Goal: Task Accomplishment & Management: Manage account settings

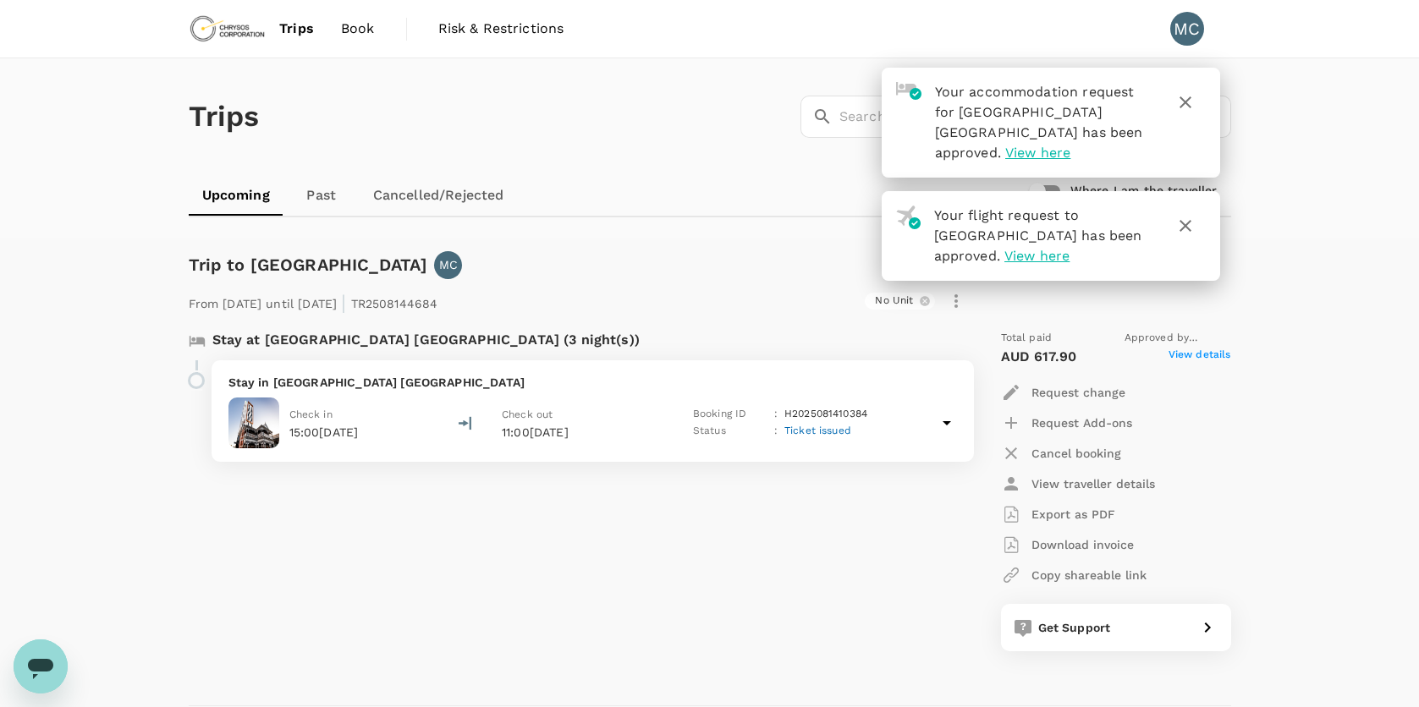
click at [688, 586] on div "Stay at [GEOGRAPHIC_DATA] [GEOGRAPHIC_DATA] (3 night(s)) Stay in [GEOGRAPHIC_DA…" at bounding box center [571, 490] width 792 height 349
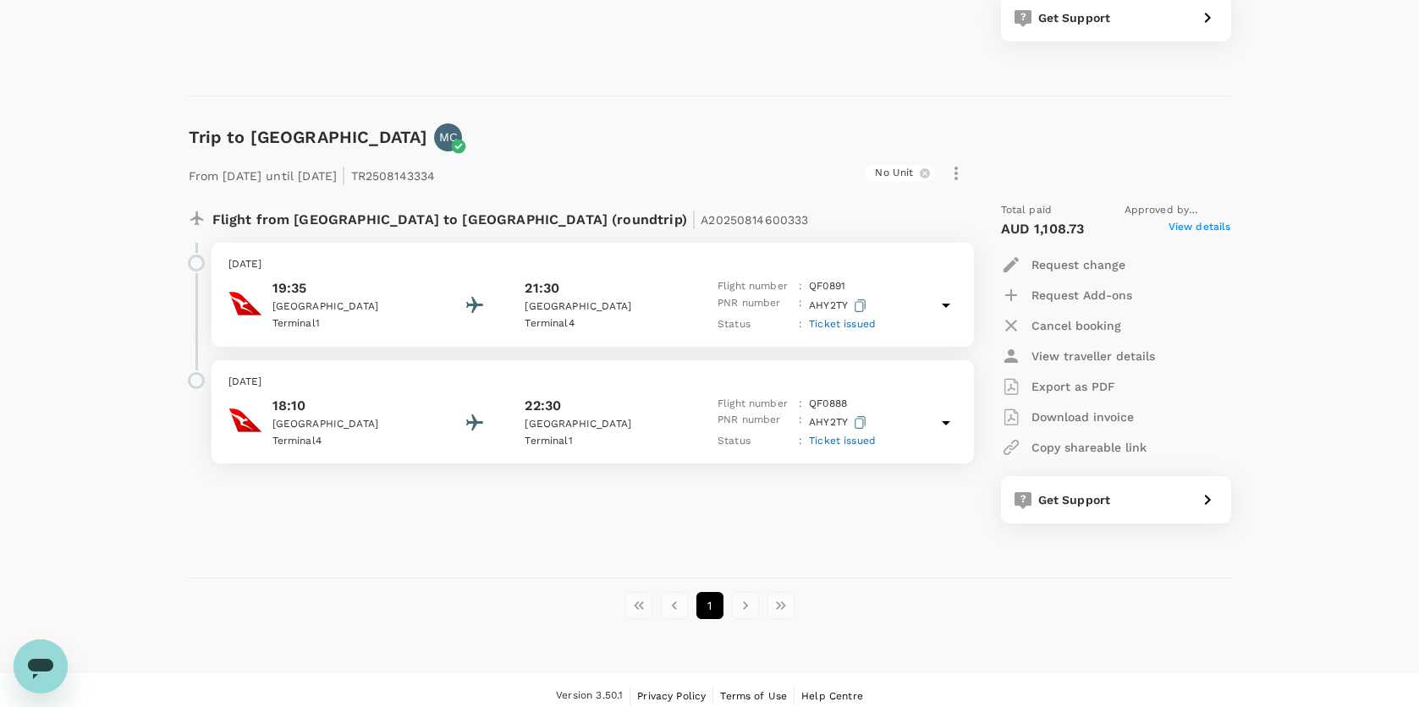
scroll to position [618, 0]
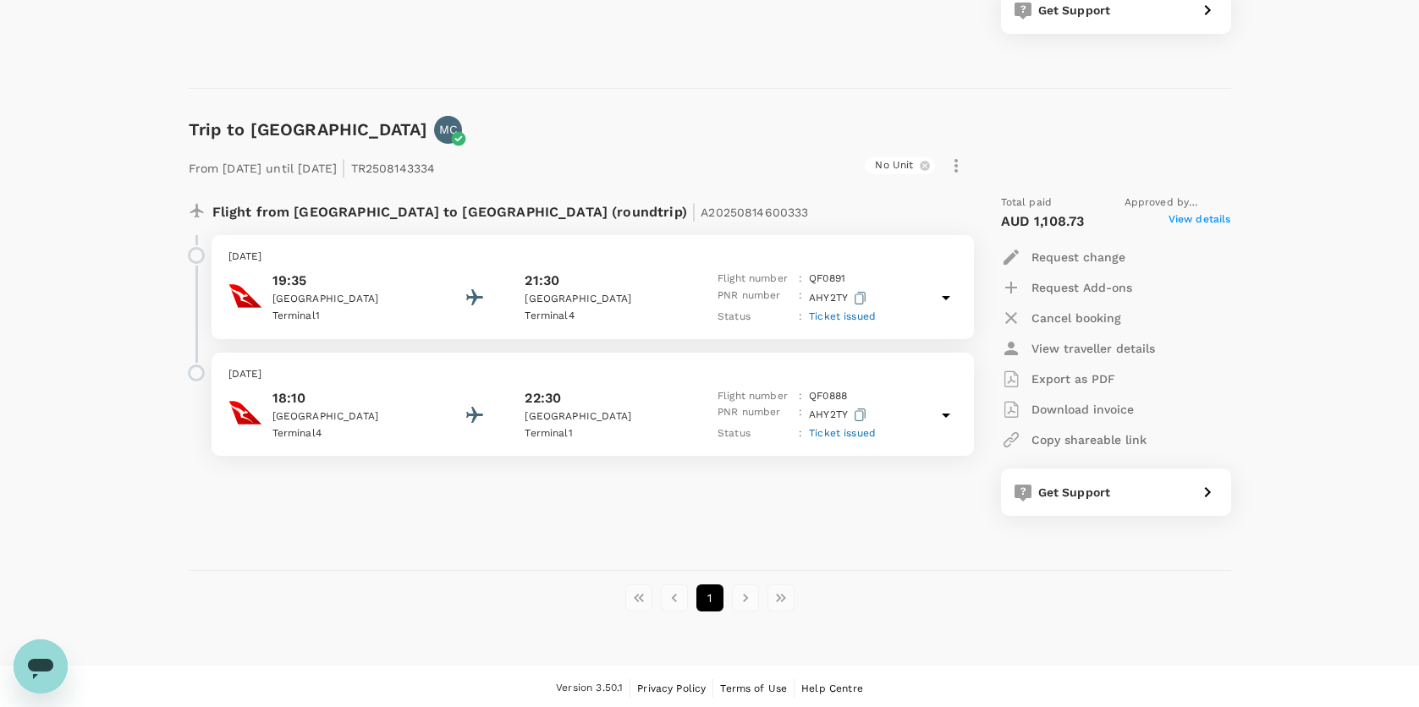
click at [327, 394] on p "18:10" at bounding box center [348, 398] width 152 height 20
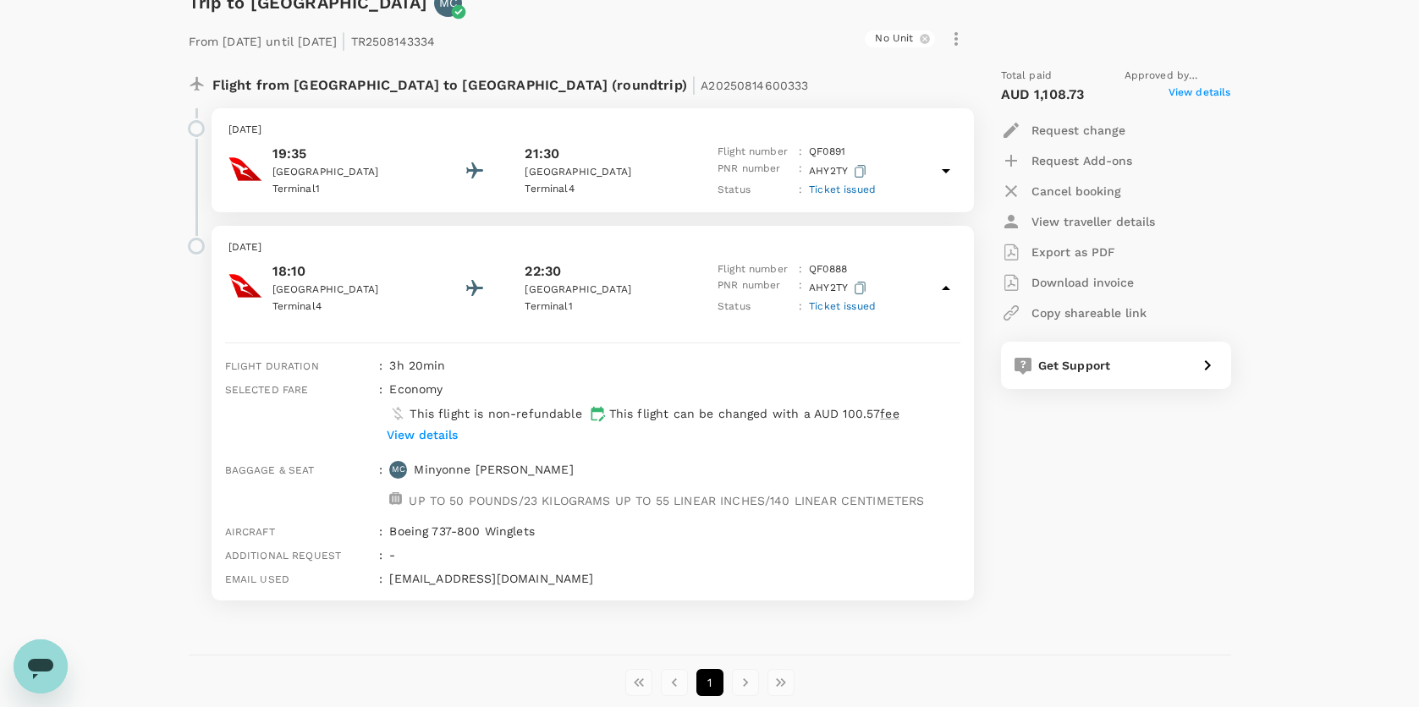
scroll to position [787, 0]
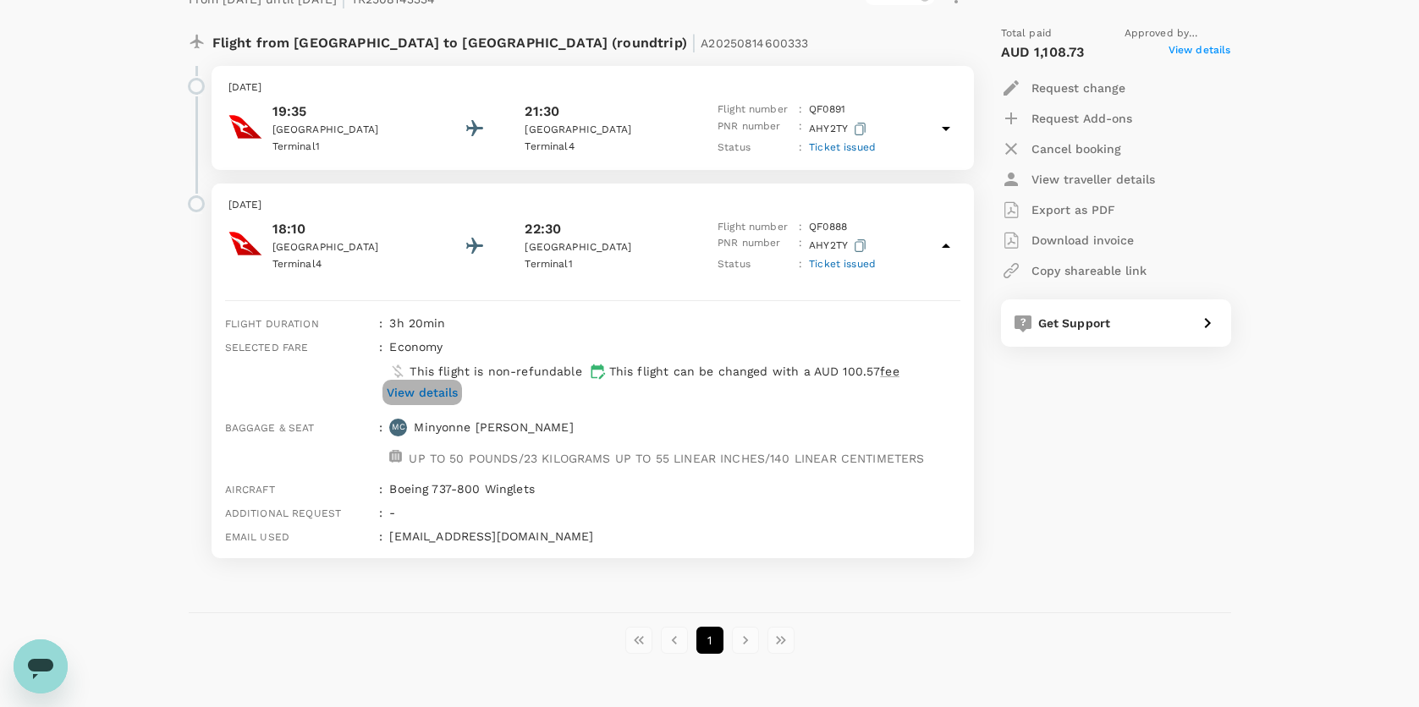
click at [409, 384] on p "View details" at bounding box center [422, 392] width 71 height 17
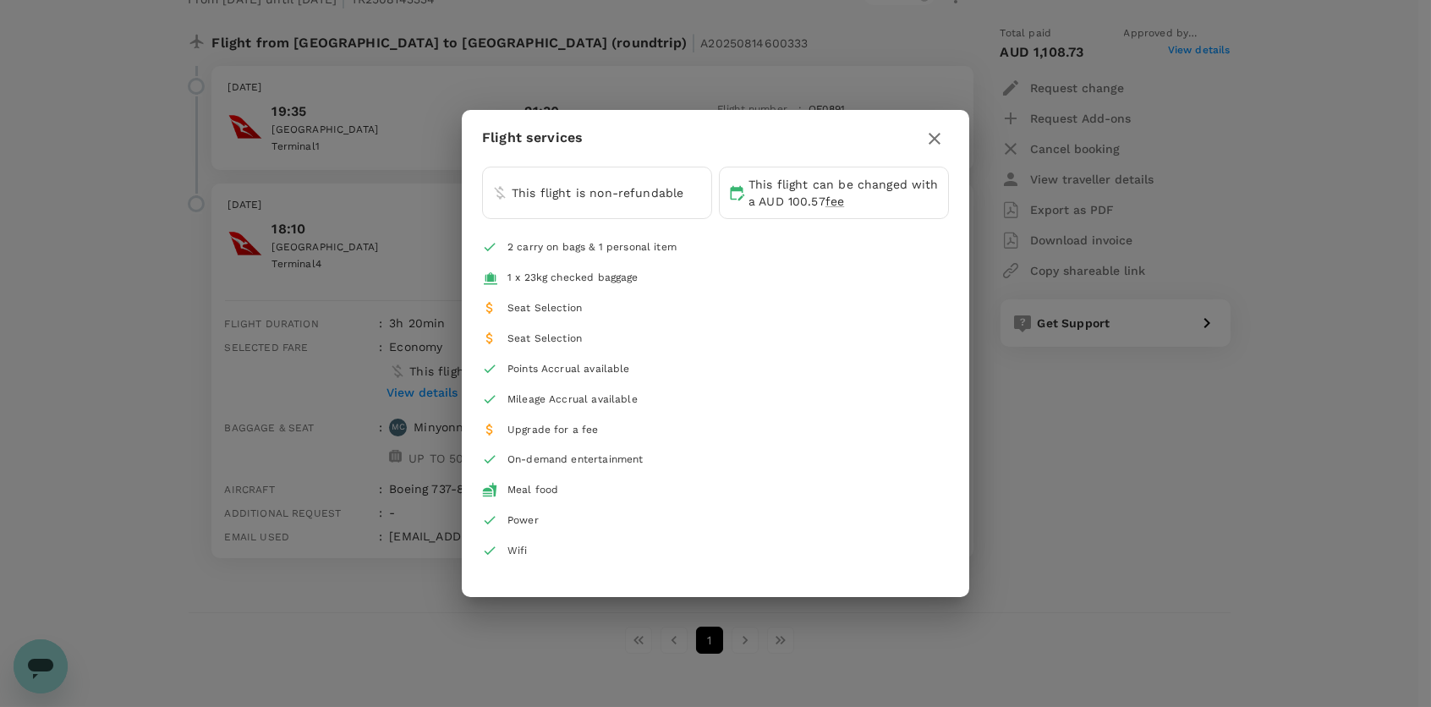
click at [934, 132] on icon "button" at bounding box center [935, 139] width 20 height 20
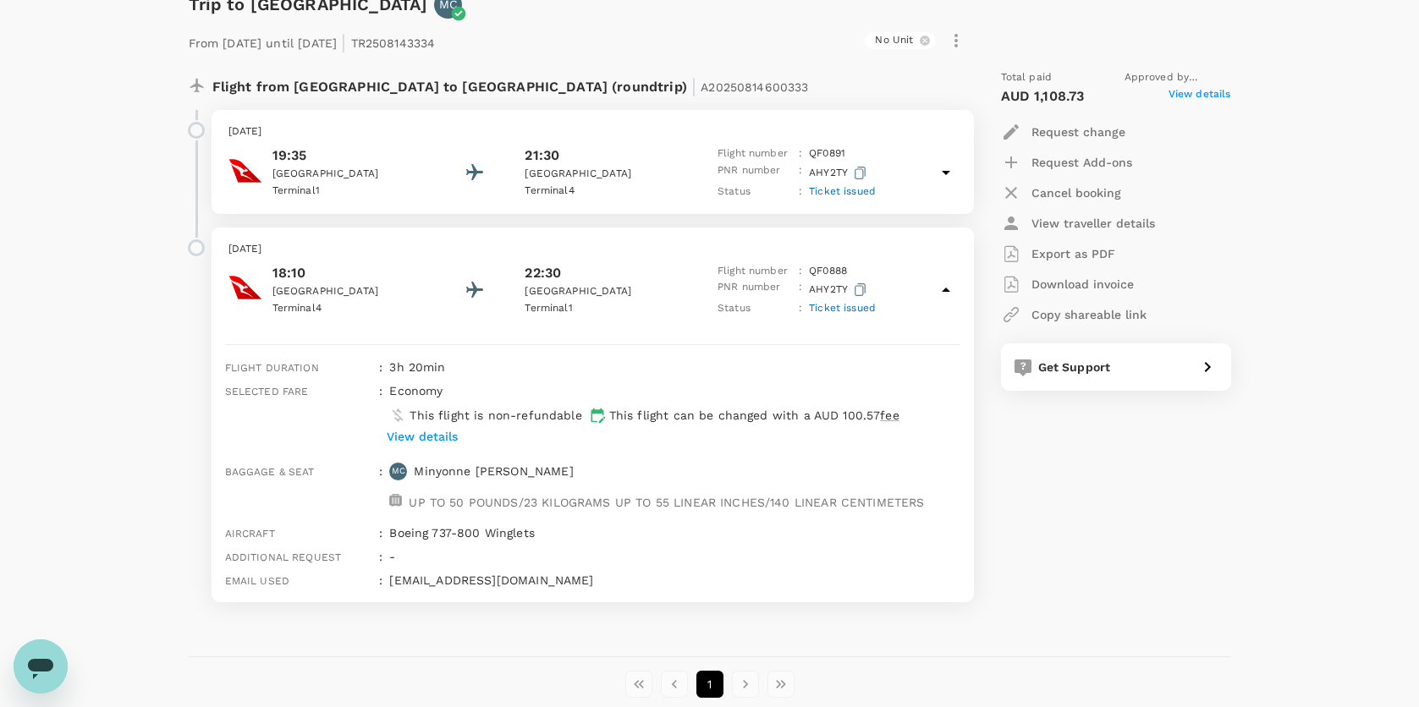
scroll to position [702, 0]
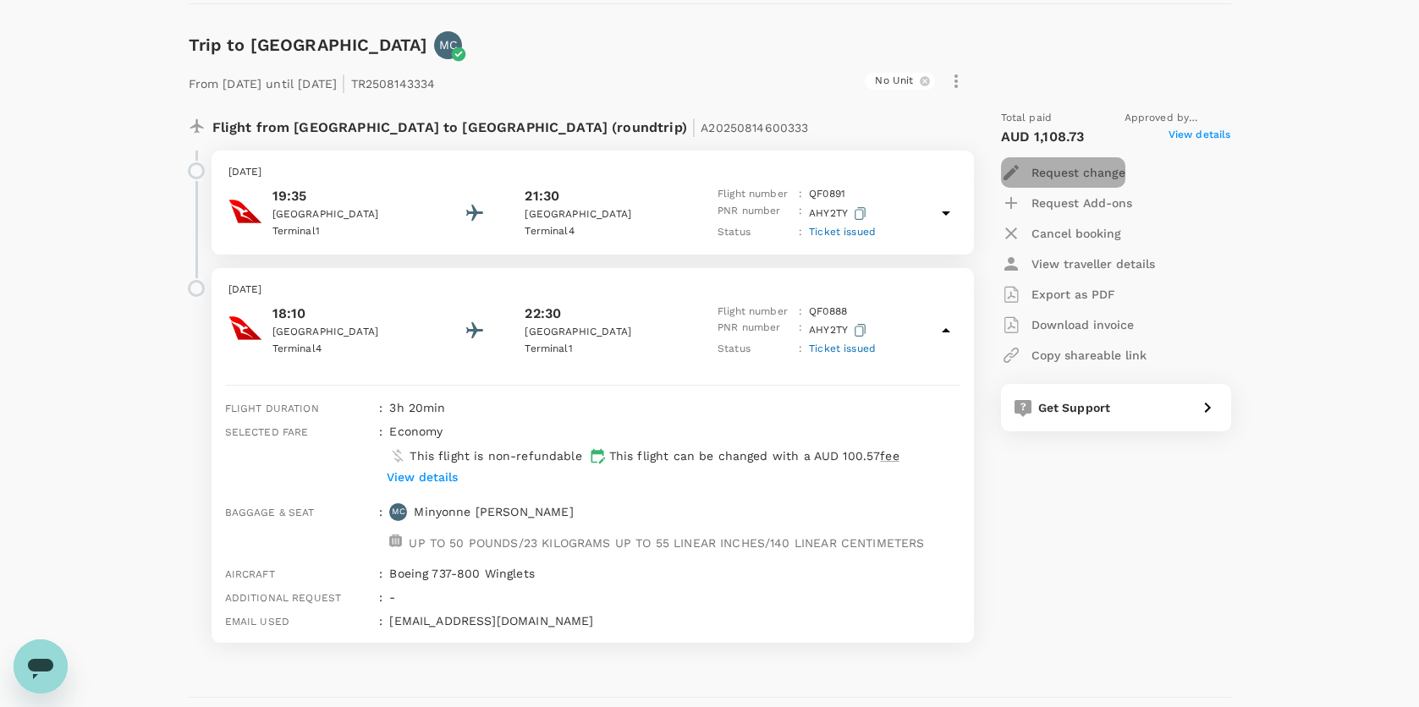
click at [1083, 170] on p "Request change" at bounding box center [1078, 172] width 94 height 17
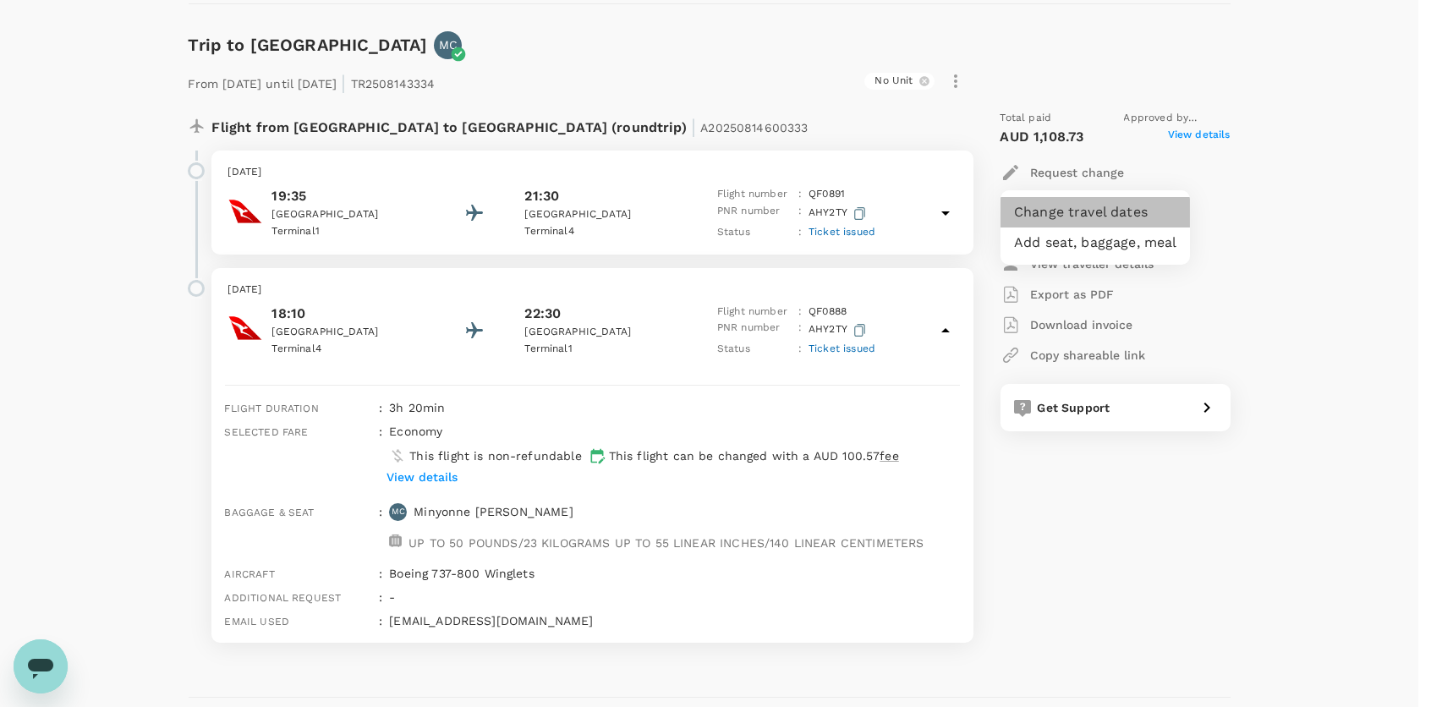
click at [1091, 204] on li "Change travel dates" at bounding box center [1095, 212] width 189 height 30
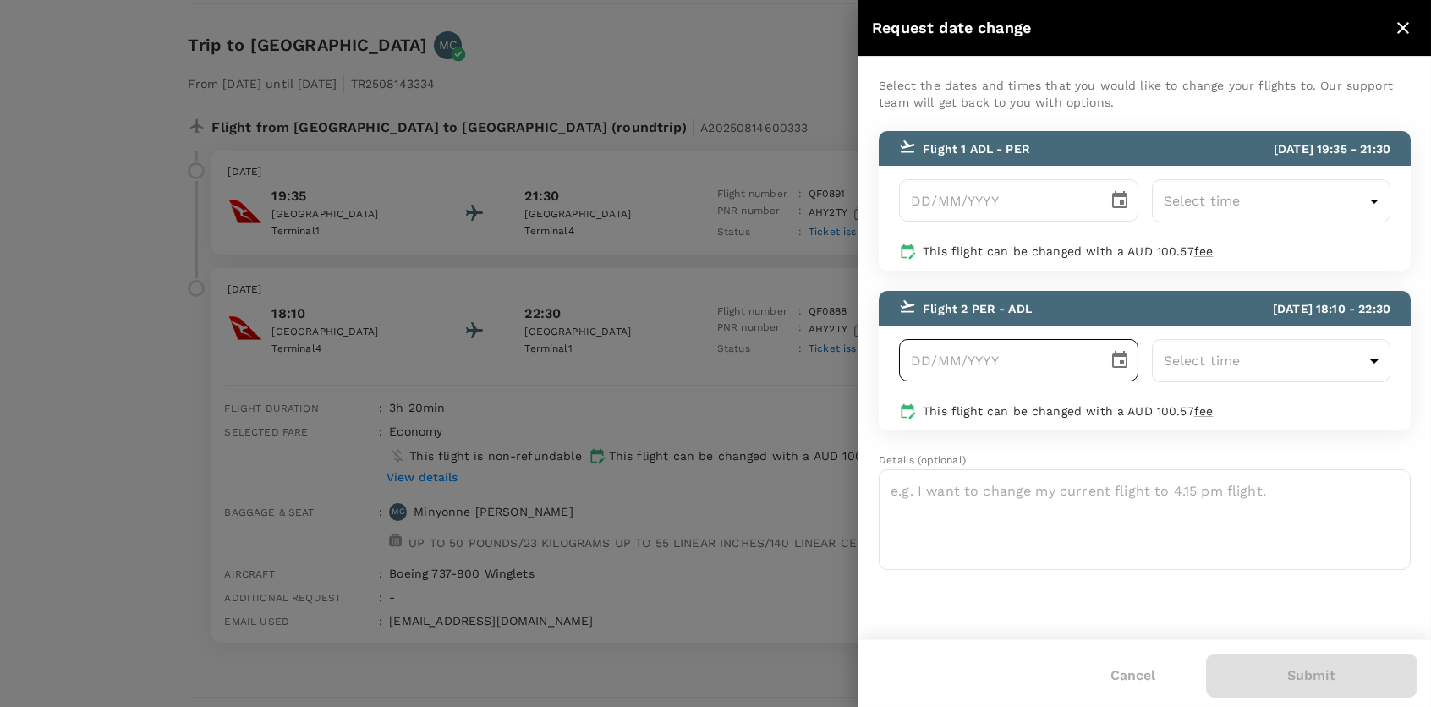
type input "DD/MM/YYYY"
click at [998, 361] on input "DD/MM/YYYY" at bounding box center [997, 360] width 196 height 42
click at [1127, 357] on icon "Choose date" at bounding box center [1119, 359] width 15 height 17
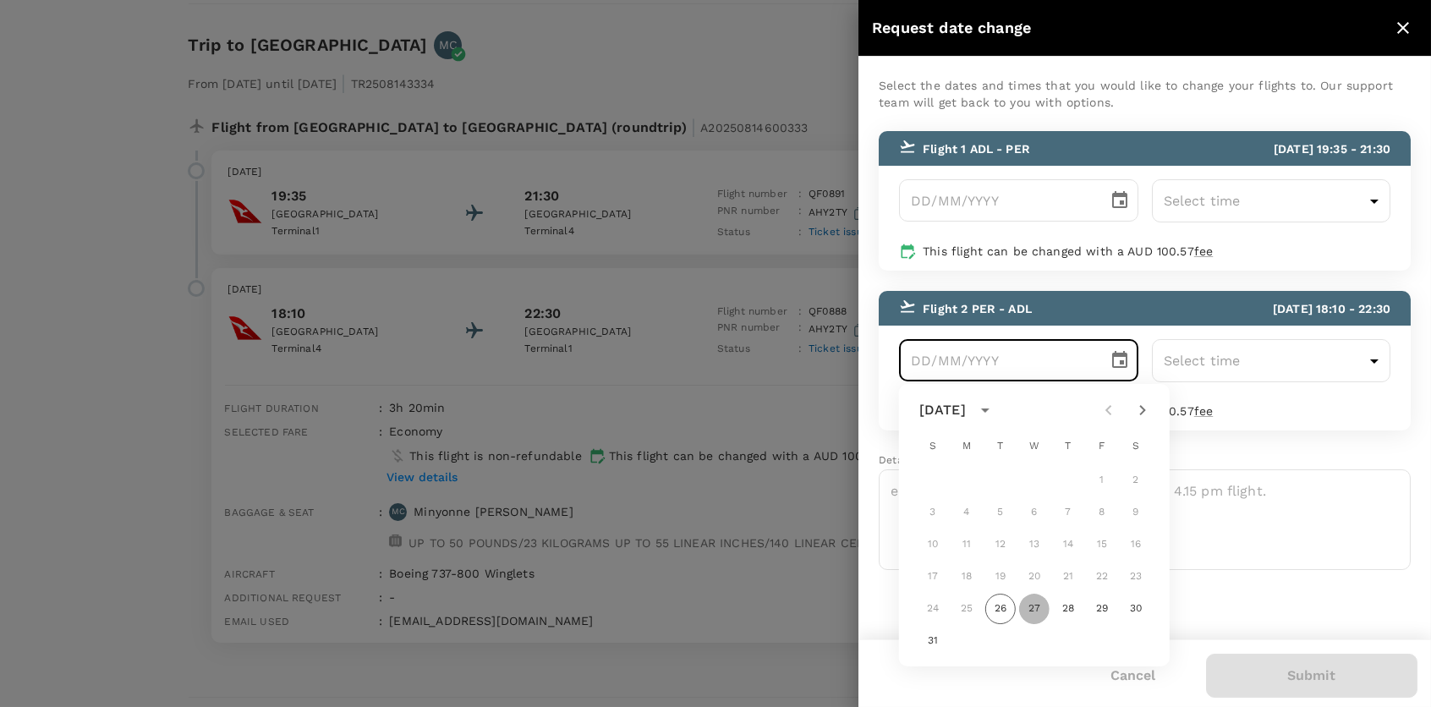
click at [1037, 603] on button "27" at bounding box center [1034, 609] width 30 height 30
type input "[DATE]"
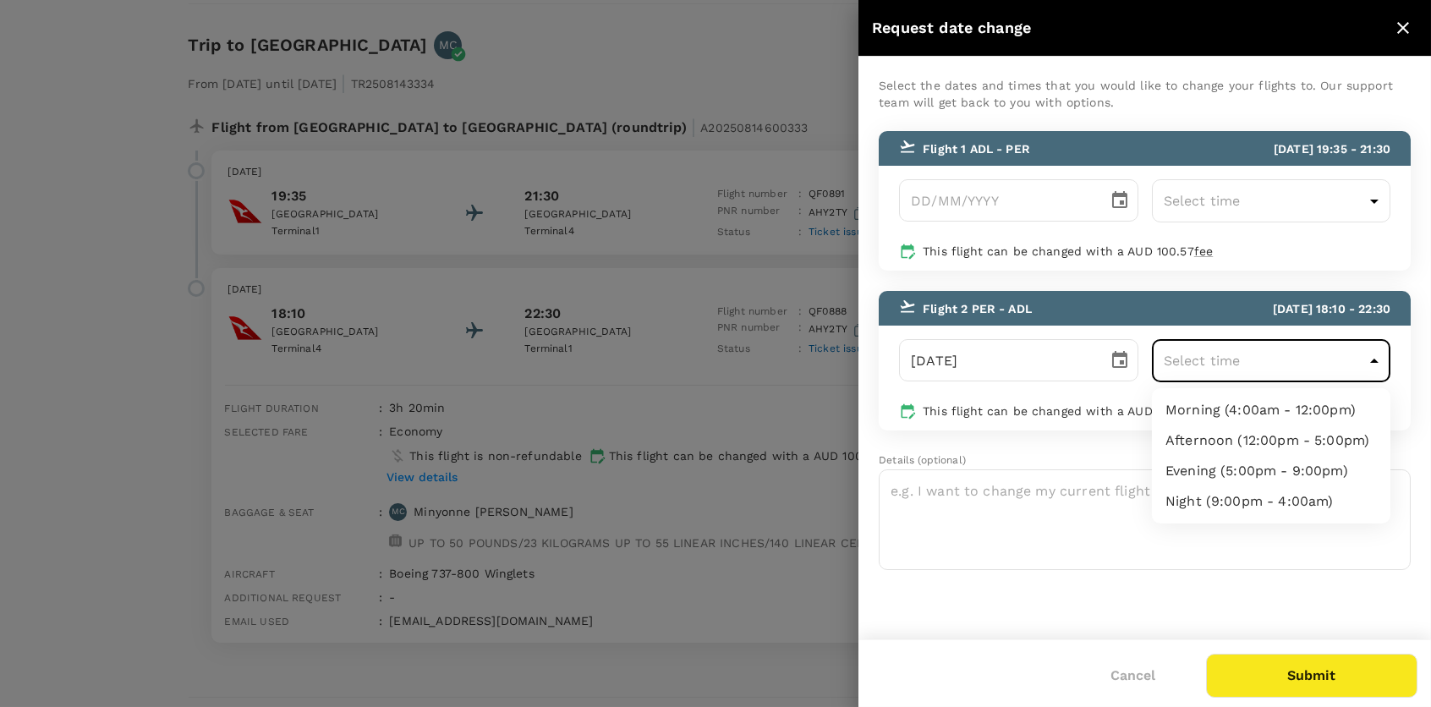
click at [1268, 360] on body "Your accommodation request for [GEOGRAPHIC_DATA] [GEOGRAPHIC_DATA] has been app…" at bounding box center [715, 68] width 1431 height 1541
click at [1382, 349] on div at bounding box center [715, 353] width 1431 height 707
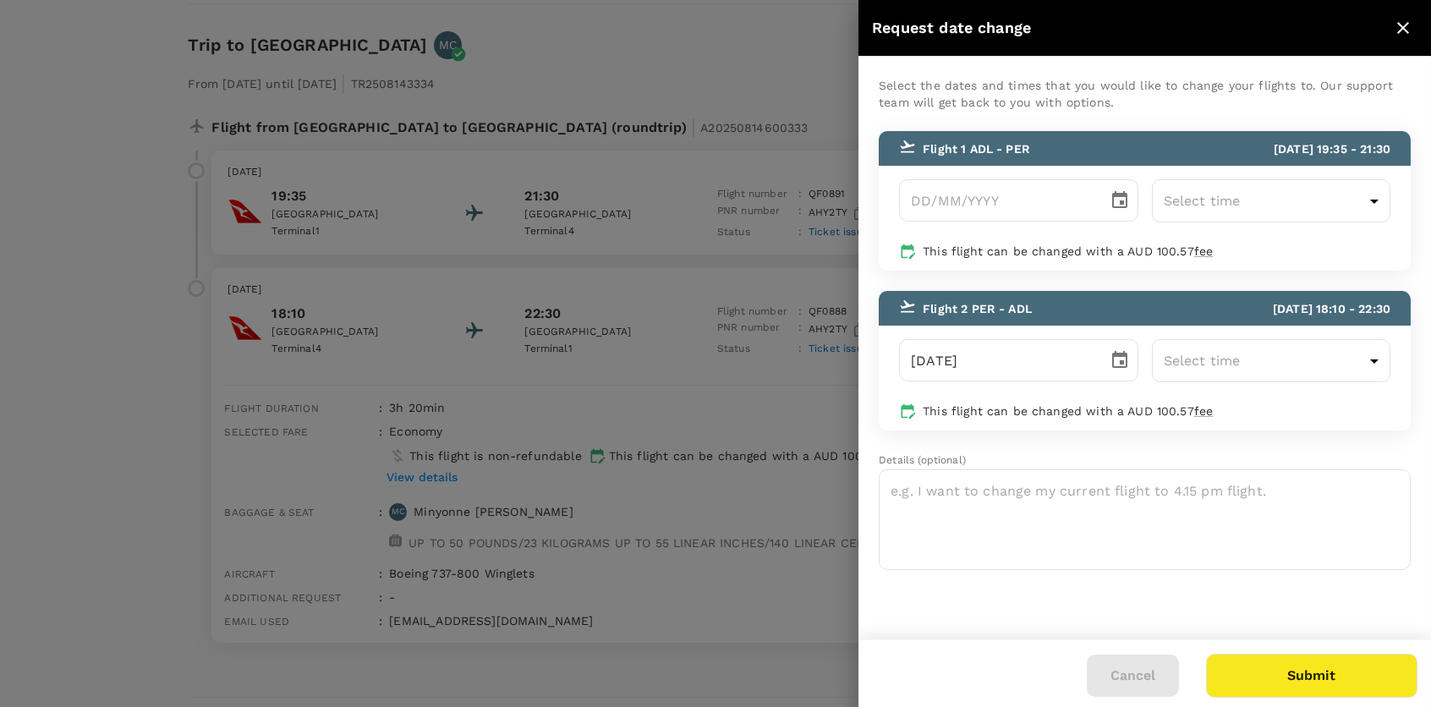
click at [1127, 676] on button "Cancel" at bounding box center [1133, 676] width 92 height 42
